Goal: Check status: Check status

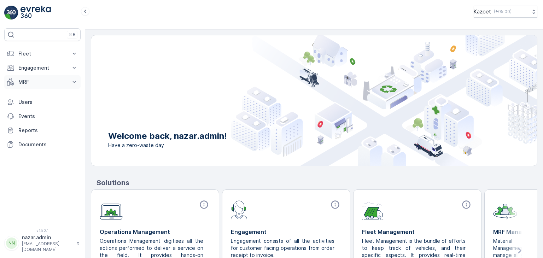
click at [30, 82] on p "MRF" at bounding box center [42, 82] width 48 height 7
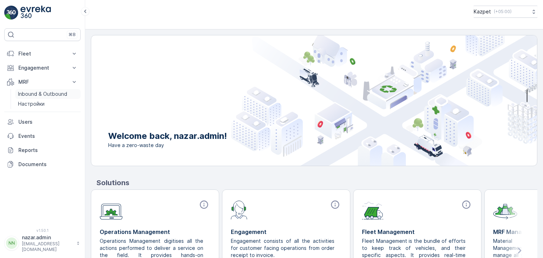
click at [32, 94] on p "Inbound & Outbound" at bounding box center [42, 94] width 49 height 7
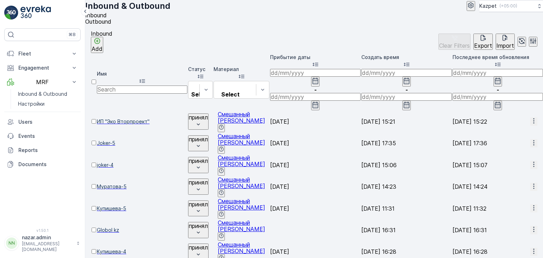
click at [145, 118] on span "ИП "Эко Вторпроект"" at bounding box center [142, 121] width 91 height 7
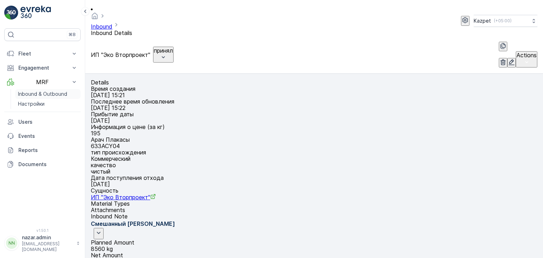
click at [44, 94] on p "Inbound & Outbound" at bounding box center [42, 94] width 49 height 7
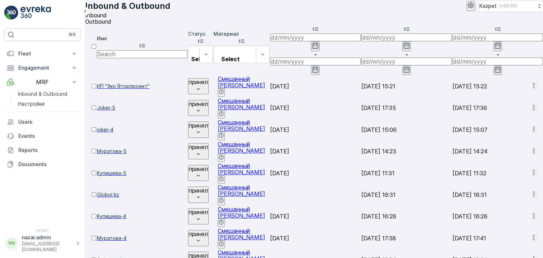
scroll to position [71, 0]
